Goal: Task Accomplishment & Management: Manage account settings

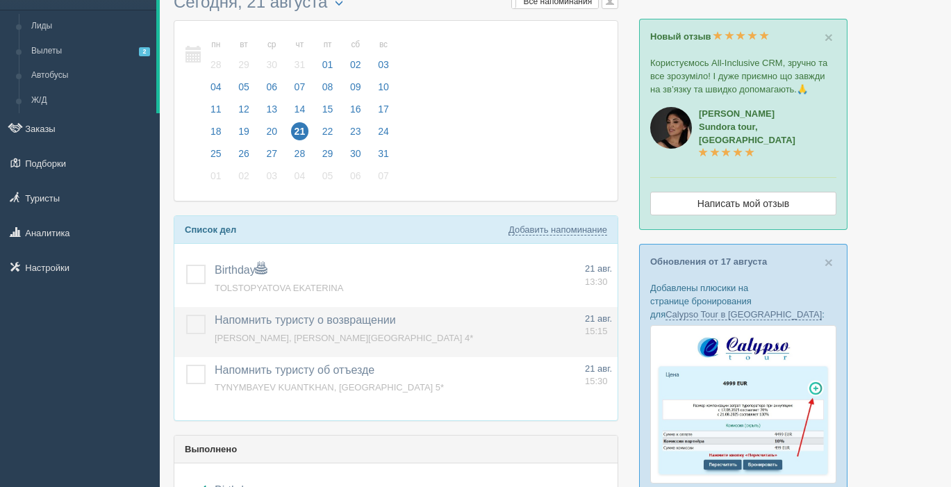
scroll to position [66, 0]
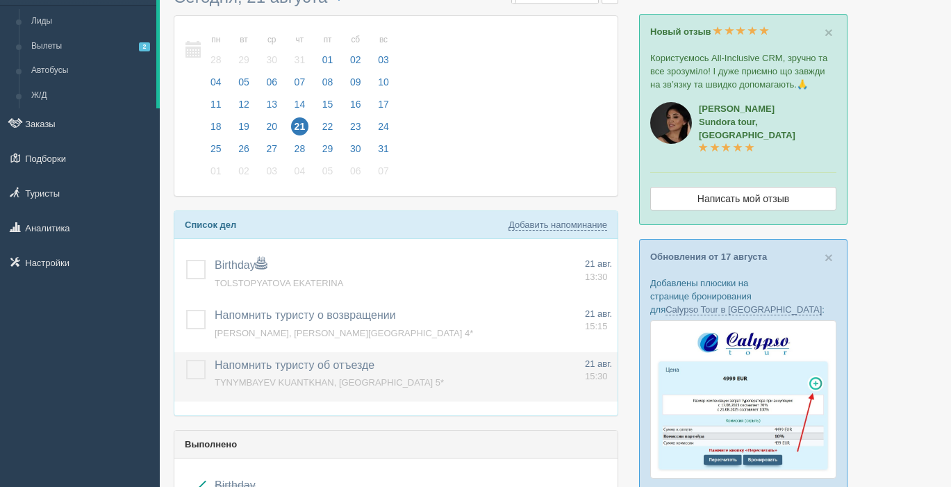
click at [186, 360] on label at bounding box center [186, 360] width 0 height 0
click at [0, 0] on input "checkbox" at bounding box center [0, 0] width 0 height 0
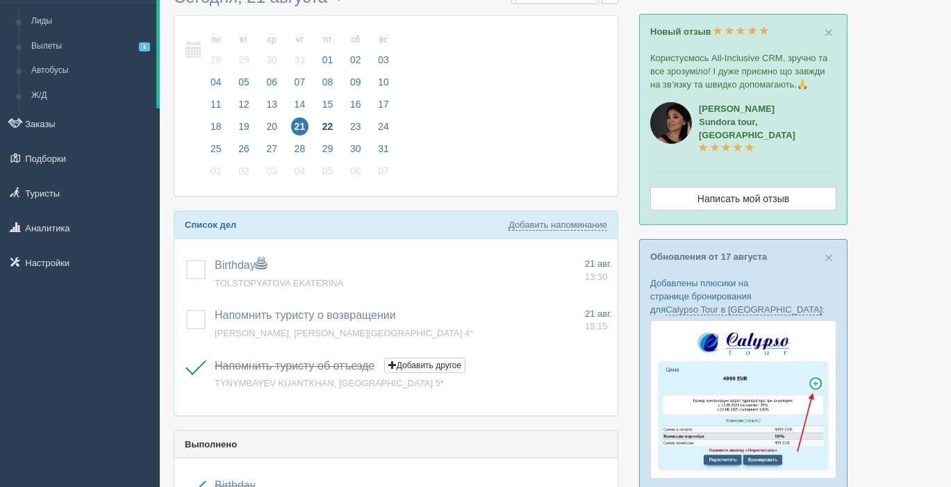
click at [331, 125] on span "22" at bounding box center [328, 126] width 18 height 18
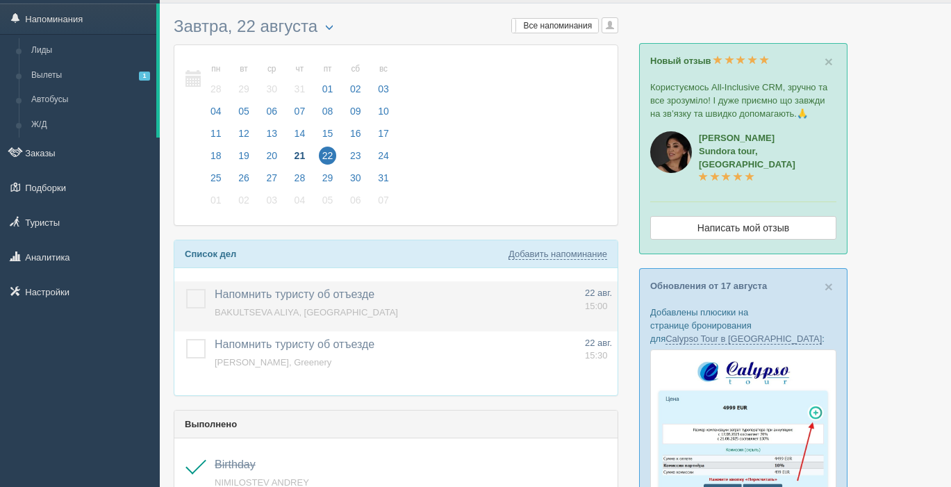
scroll to position [47, 0]
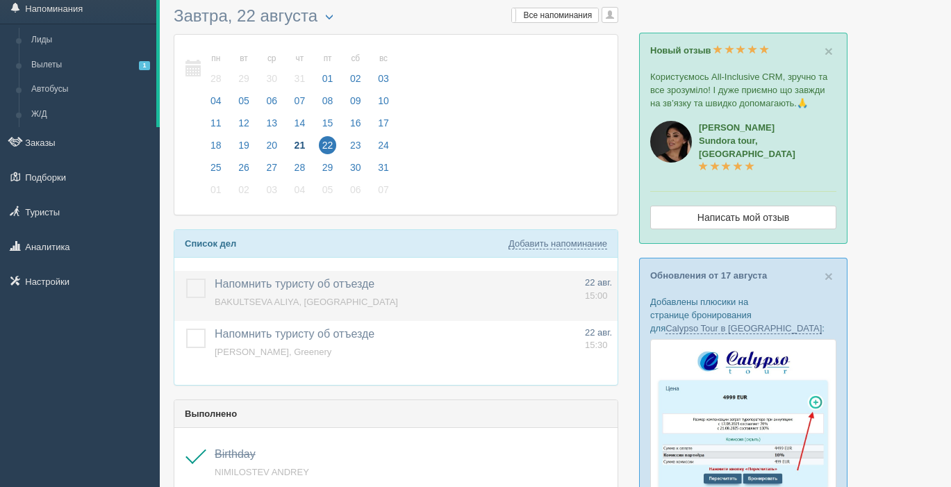
click at [186, 279] on label at bounding box center [186, 279] width 0 height 0
click at [0, 0] on input "checkbox" at bounding box center [0, 0] width 0 height 0
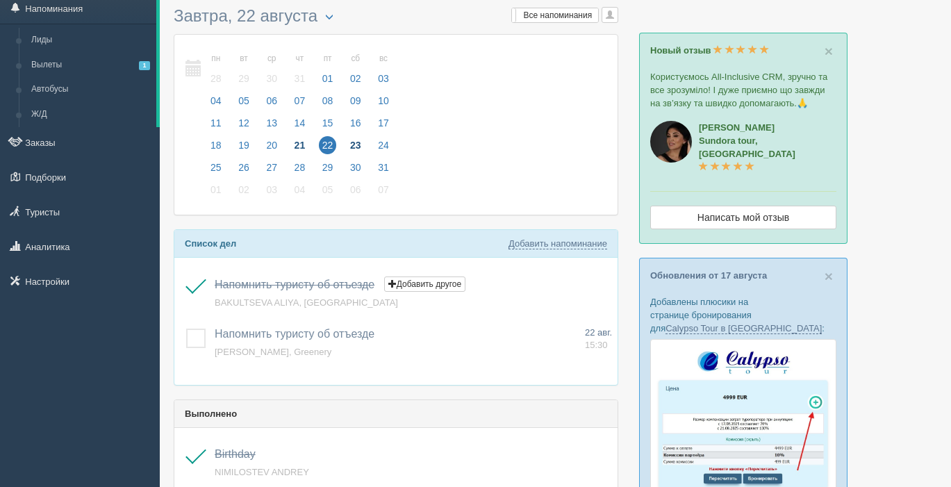
click at [357, 145] on span "23" at bounding box center [356, 145] width 18 height 18
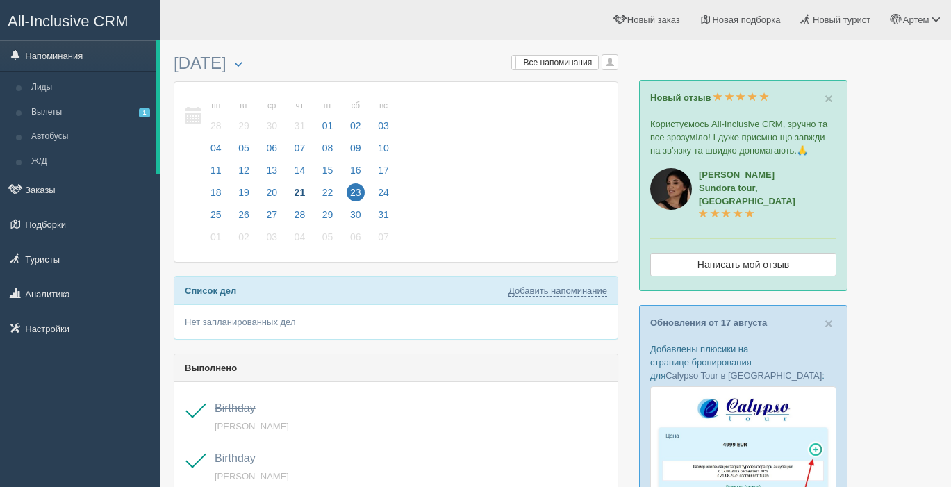
scroll to position [83, 0]
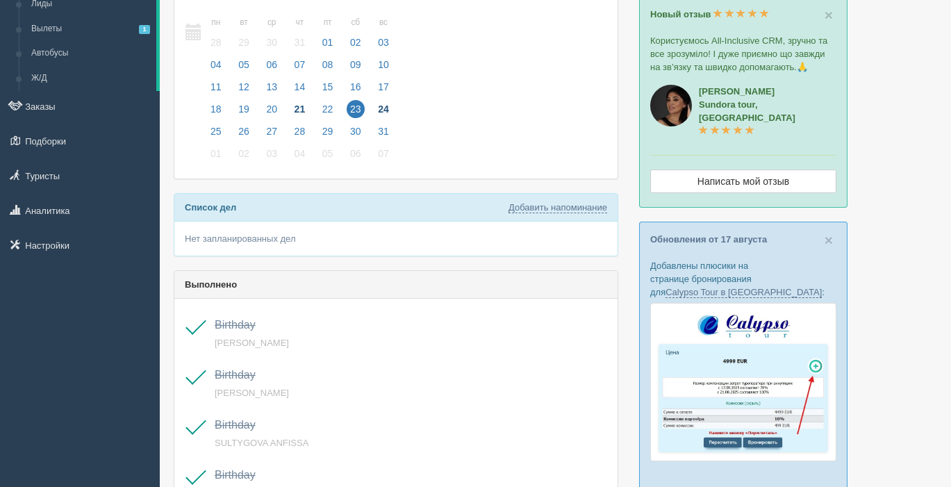
click at [385, 107] on span "24" at bounding box center [383, 109] width 18 height 18
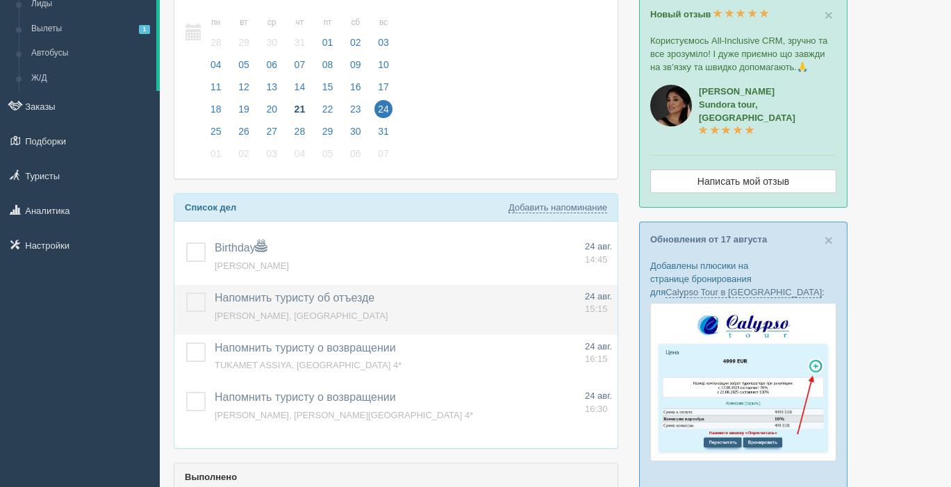
scroll to position [84, 0]
click at [186, 292] on label at bounding box center [186, 292] width 0 height 0
click at [0, 0] on input "checkbox" at bounding box center [0, 0] width 0 height 0
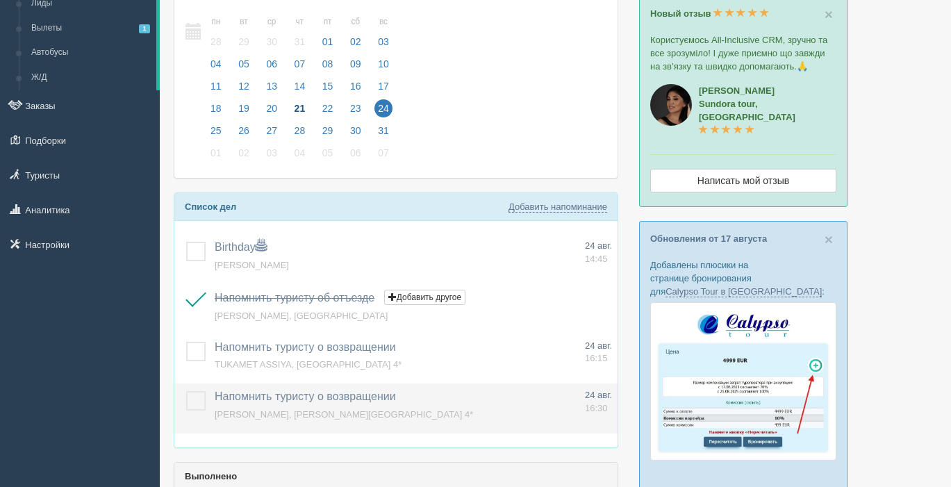
scroll to position [85, 0]
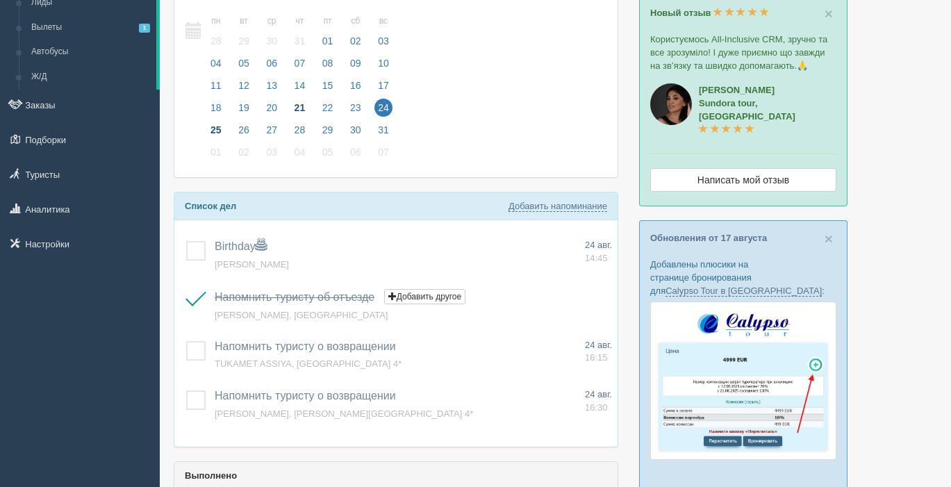
click at [217, 129] on span "25" at bounding box center [216, 130] width 18 height 18
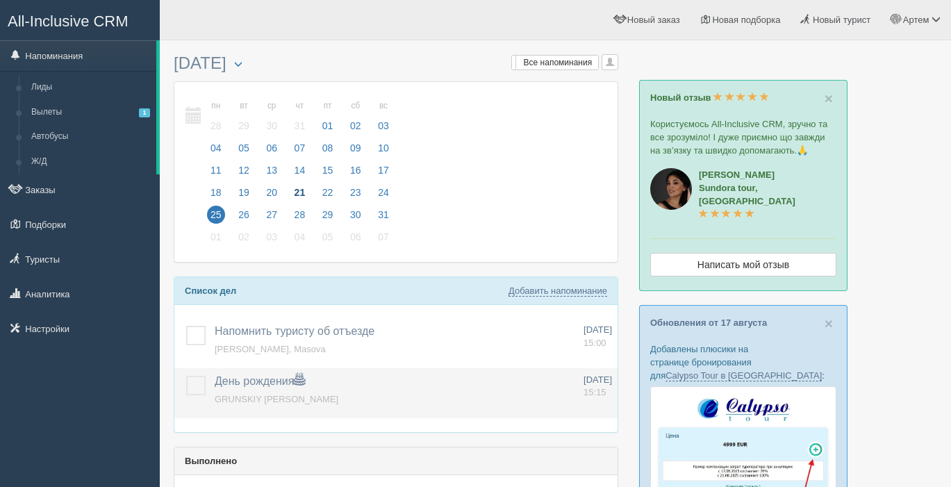
click at [186, 376] on label at bounding box center [186, 376] width 0 height 0
click at [0, 0] on input "checkbox" at bounding box center [0, 0] width 0 height 0
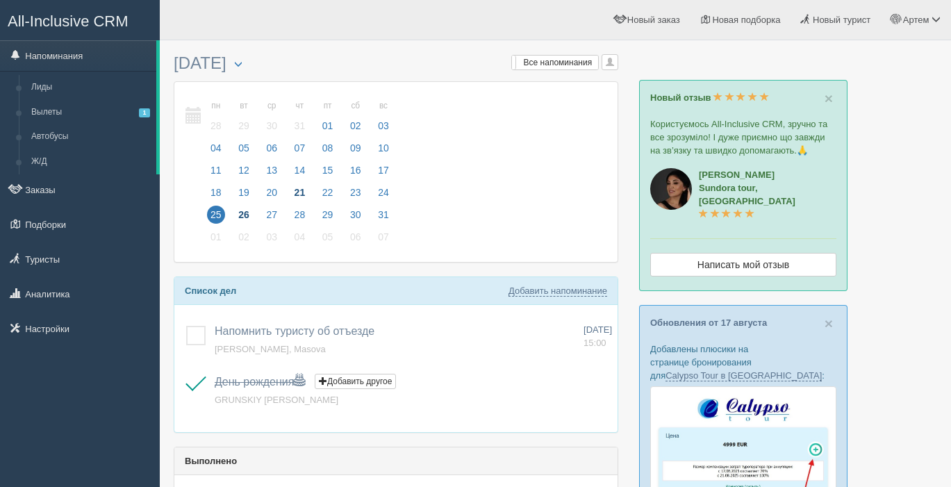
click at [242, 211] on span "26" at bounding box center [244, 215] width 18 height 18
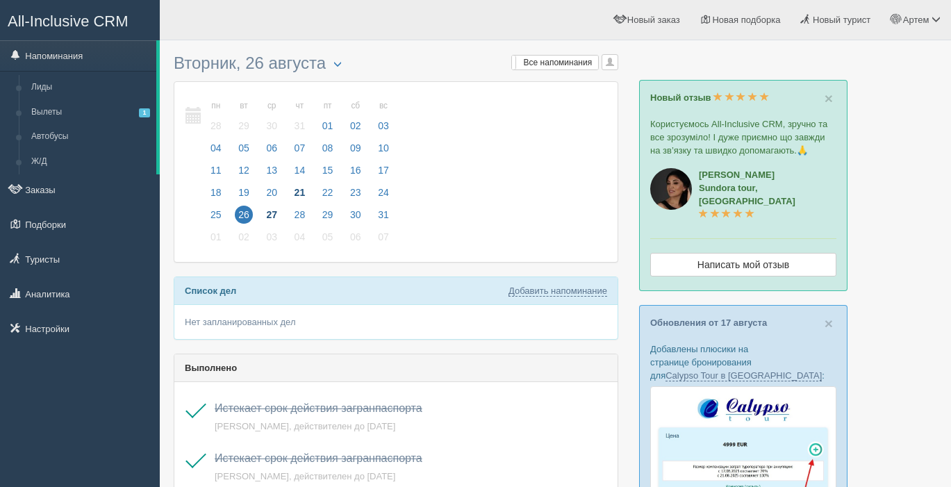
click at [275, 211] on span "27" at bounding box center [272, 215] width 18 height 18
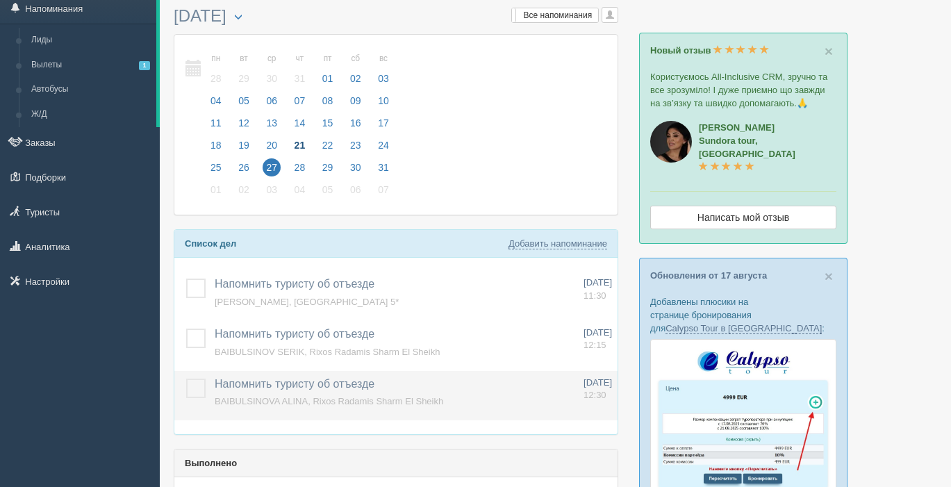
scroll to position [48, 0]
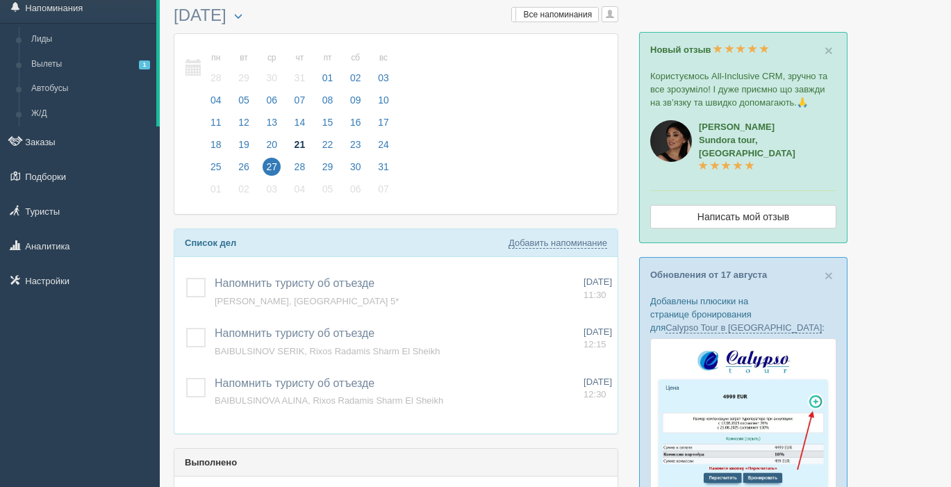
click at [302, 142] on span "21" at bounding box center [300, 144] width 18 height 18
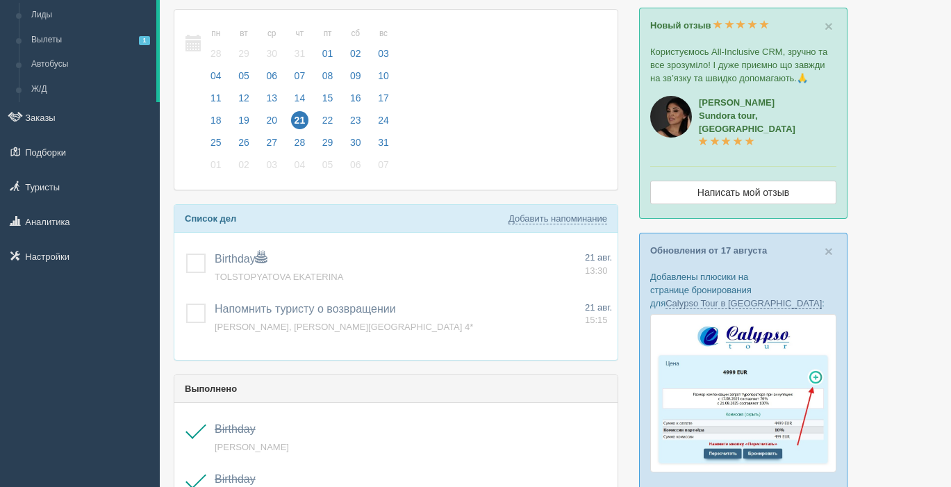
scroll to position [73, 0]
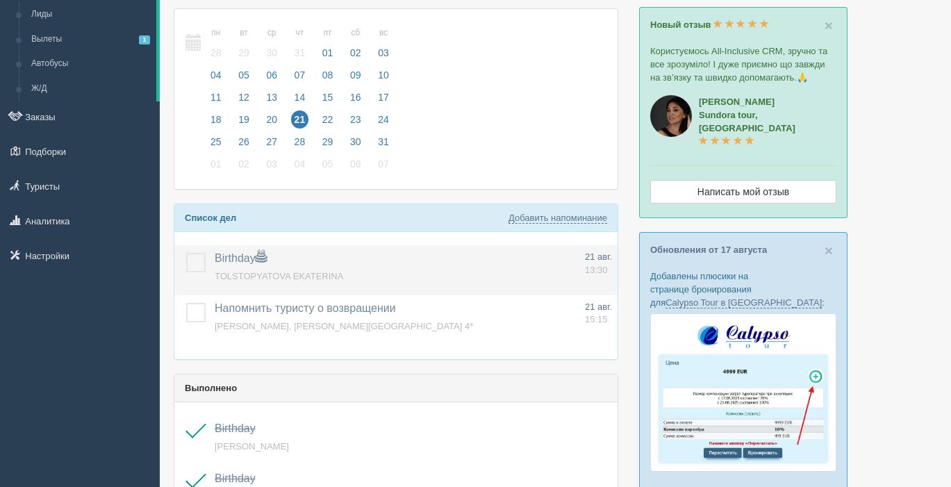
click at [186, 253] on label at bounding box center [186, 253] width 0 height 0
click at [0, 0] on input "checkbox" at bounding box center [0, 0] width 0 height 0
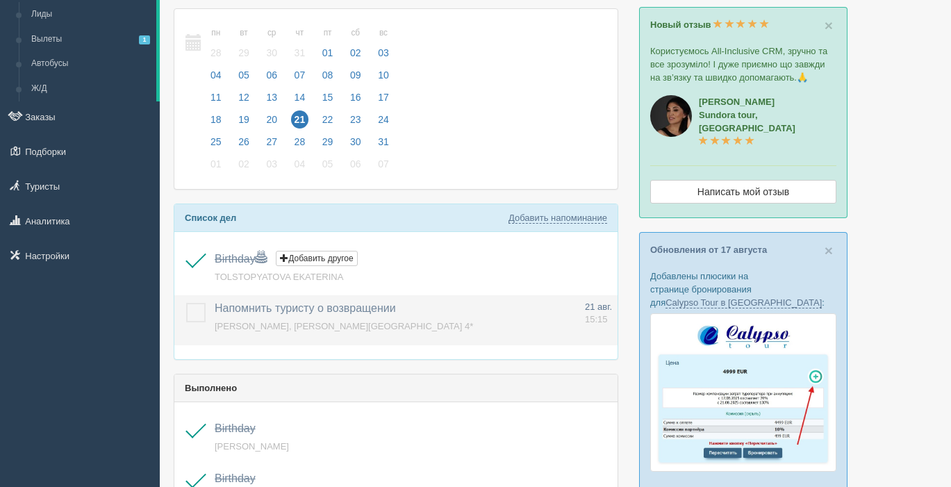
drag, startPoint x: 193, startPoint y: 315, endPoint x: 201, endPoint y: 315, distance: 8.3
click at [186, 303] on label at bounding box center [186, 303] width 0 height 0
click at [0, 0] on input "checkbox" at bounding box center [0, 0] width 0 height 0
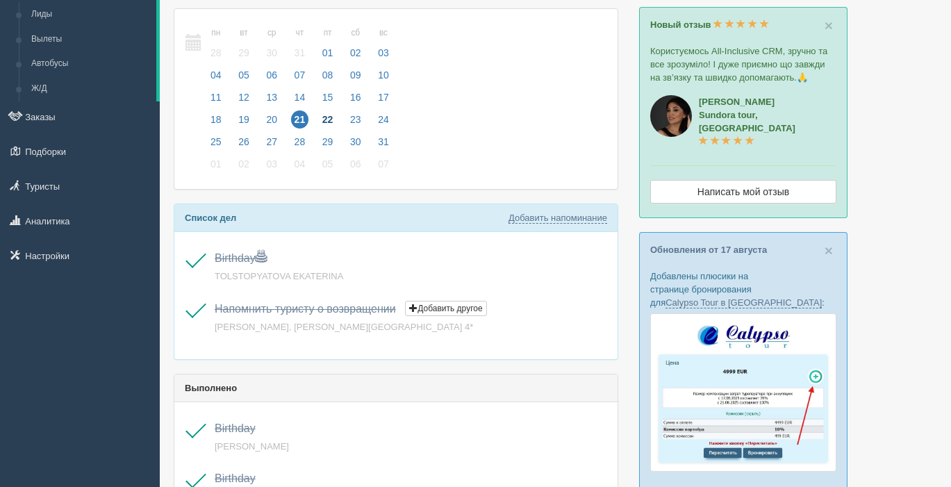
click at [331, 117] on span "22" at bounding box center [328, 119] width 18 height 18
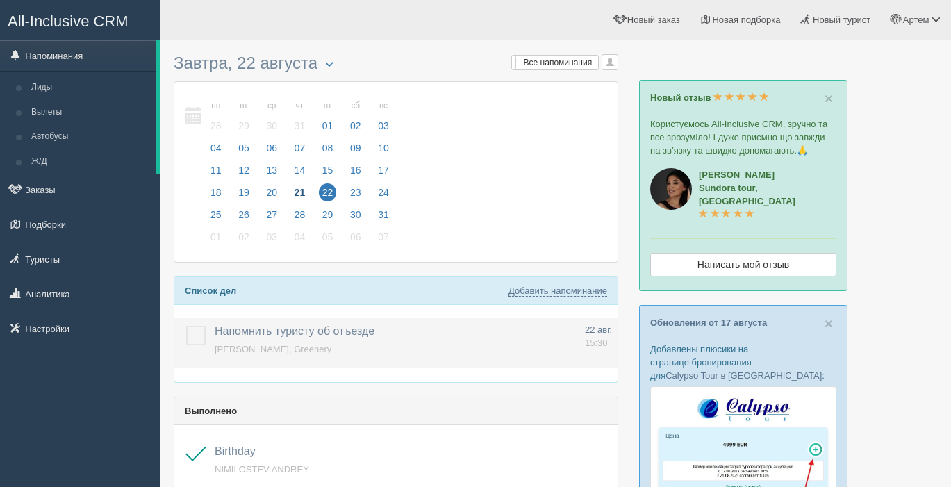
click at [186, 326] on label at bounding box center [186, 326] width 0 height 0
click at [0, 0] on input "checkbox" at bounding box center [0, 0] width 0 height 0
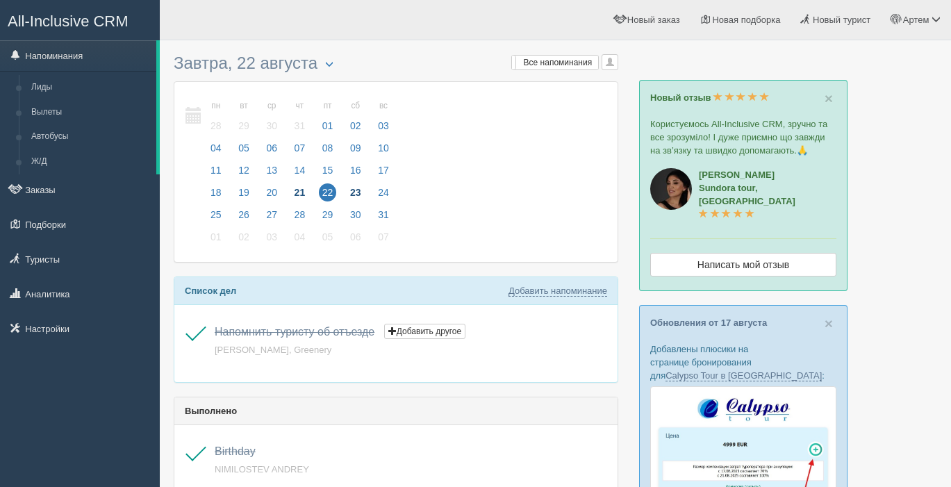
click at [356, 191] on span "23" at bounding box center [356, 192] width 18 height 18
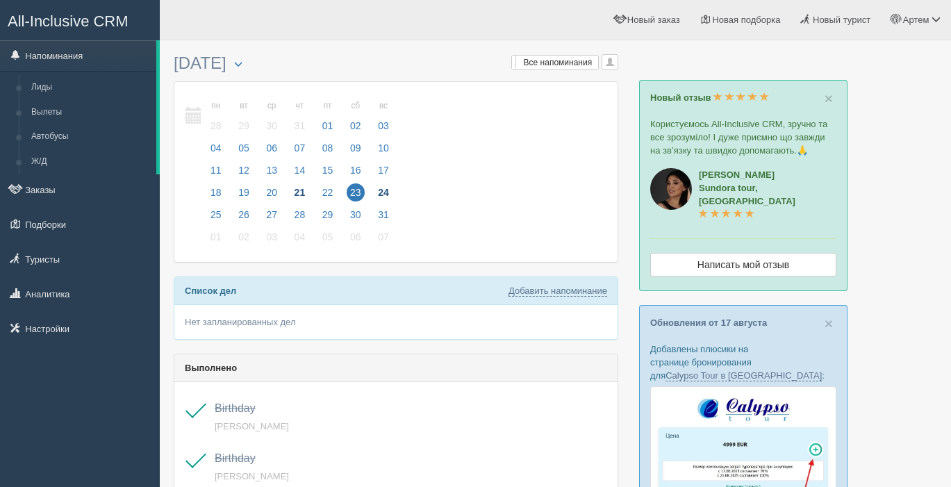
click at [390, 190] on span "24" at bounding box center [383, 192] width 18 height 18
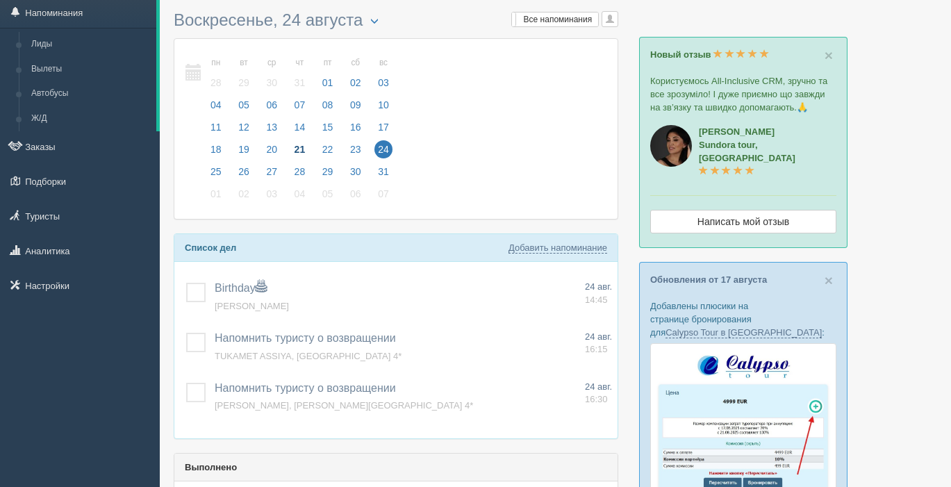
scroll to position [67, 0]
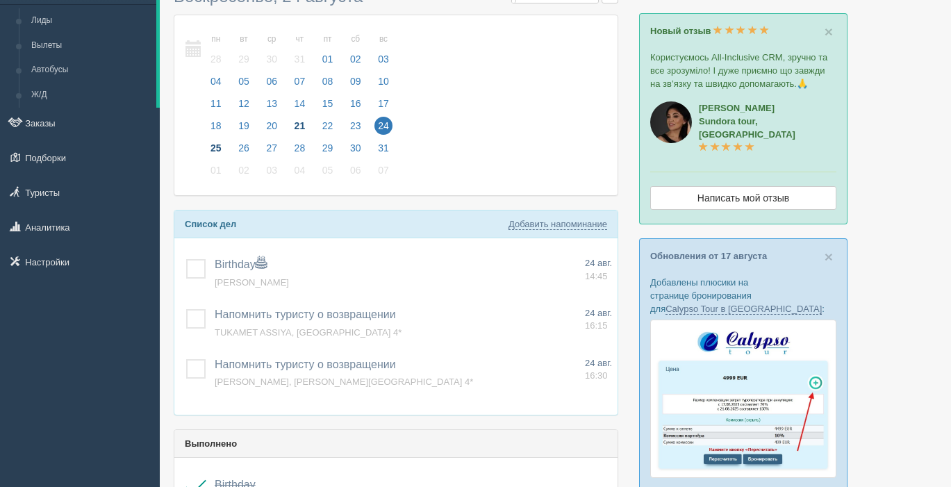
click at [220, 145] on span "25" at bounding box center [216, 148] width 18 height 18
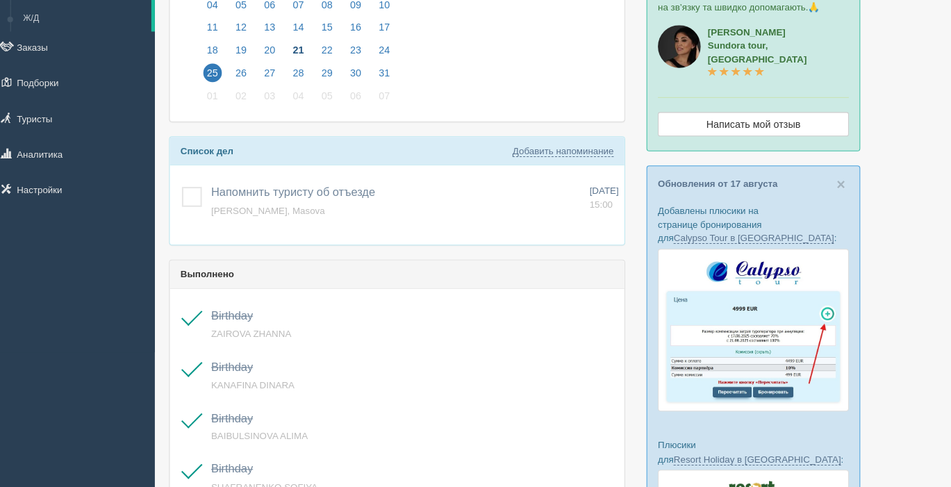
scroll to position [136, 0]
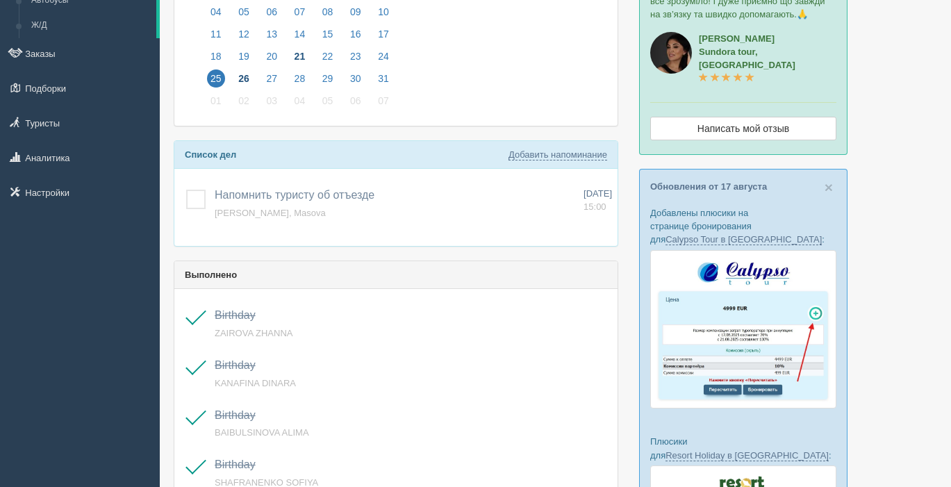
click at [241, 74] on span "26" at bounding box center [244, 78] width 18 height 18
